Goal: Find specific page/section: Find specific page/section

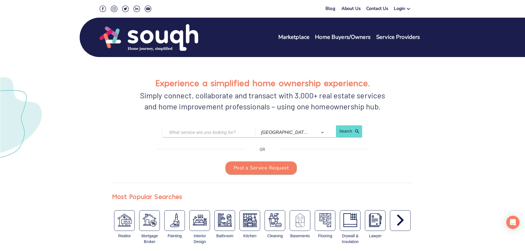
click at [378, 8] on link "Contact Us" at bounding box center [377, 10] width 22 height 8
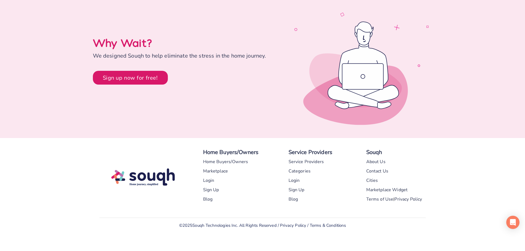
scroll to position [275, 0]
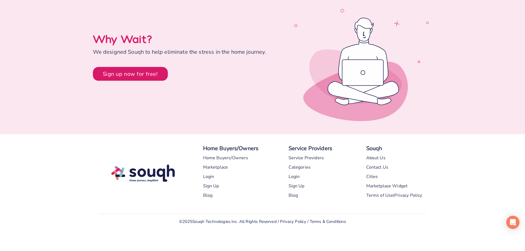
click at [386, 197] on div "Terms of Use" at bounding box center [379, 195] width 27 height 9
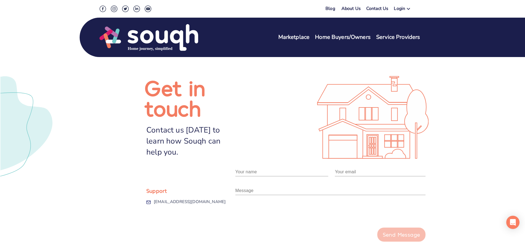
scroll to position [0, 0]
